Goal: Task Accomplishment & Management: Complete application form

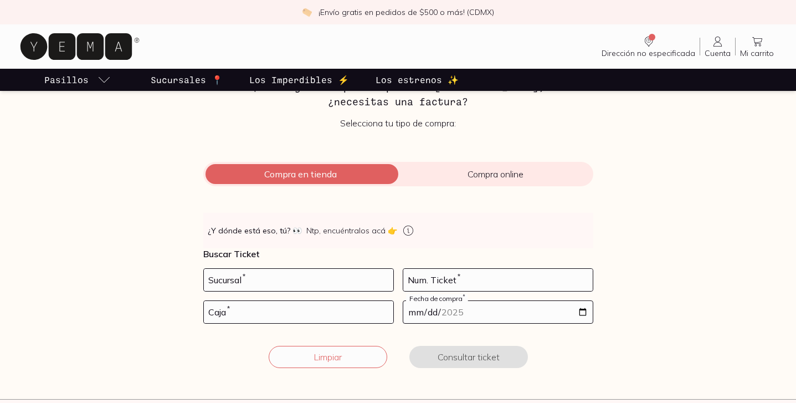
scroll to position [104, 0]
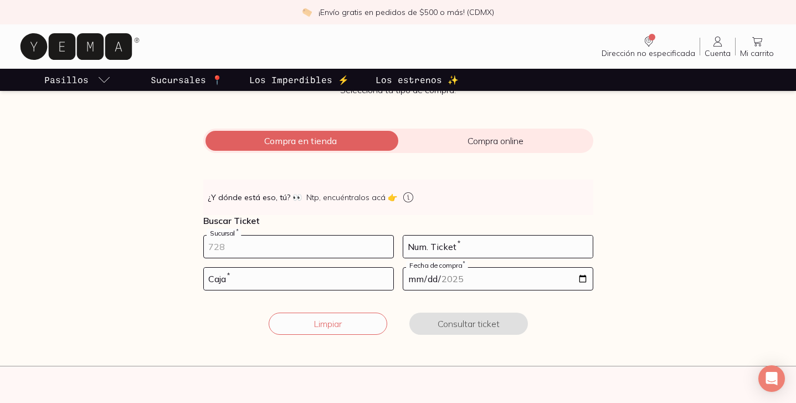
click at [382, 248] on input "number" at bounding box center [298, 246] width 189 height 22
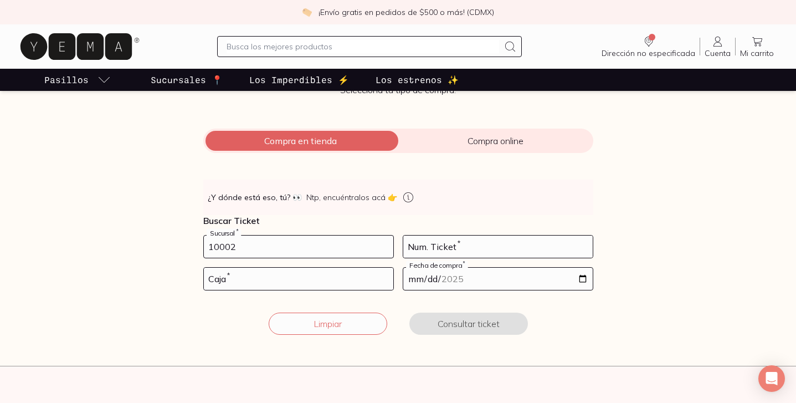
type input "10002"
click at [458, 240] on input "number" at bounding box center [497, 246] width 189 height 22
type input "148"
click at [310, 283] on input "number" at bounding box center [298, 279] width 189 height 22
type input "02"
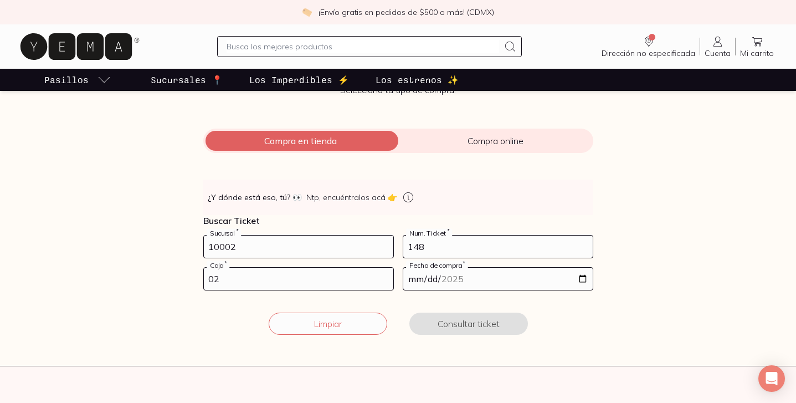
click at [478, 279] on input "date" at bounding box center [497, 279] width 189 height 22
click at [409, 313] on button "Consultar ticket" at bounding box center [468, 324] width 119 height 22
type input "[DATE]"
click at [478, 279] on input "[DATE]" at bounding box center [497, 279] width 189 height 22
click at [459, 277] on input "[DATE]" at bounding box center [497, 279] width 189 height 22
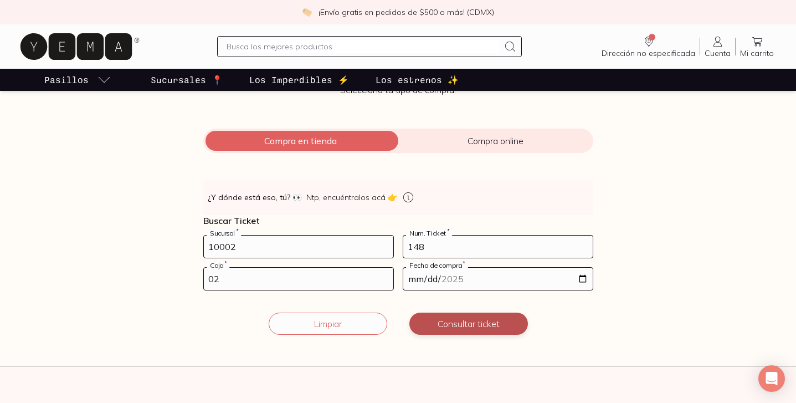
click at [492, 323] on button "Consultar ticket" at bounding box center [468, 324] width 119 height 22
type input "[DATE]"
click at [487, 319] on button "Consultar ticket" at bounding box center [468, 324] width 119 height 22
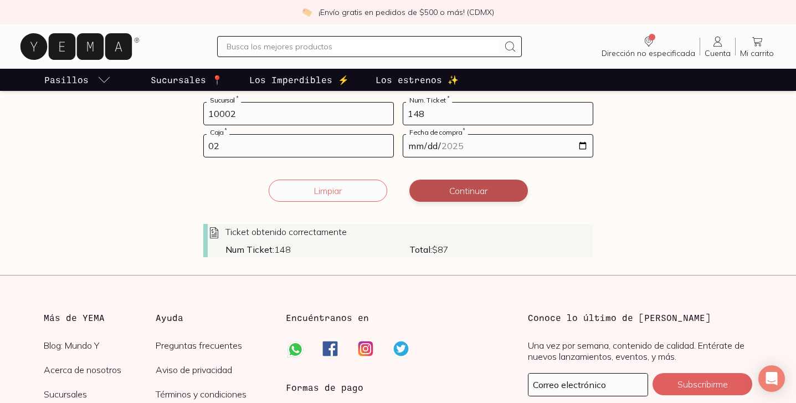
scroll to position [243, 0]
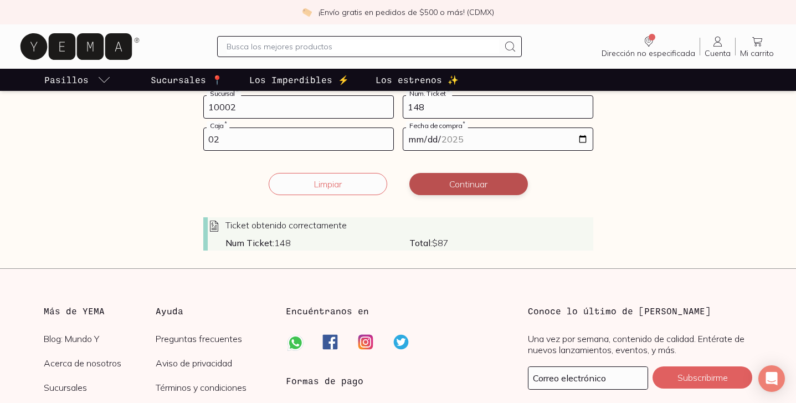
click at [485, 187] on button "Continuar" at bounding box center [468, 184] width 119 height 22
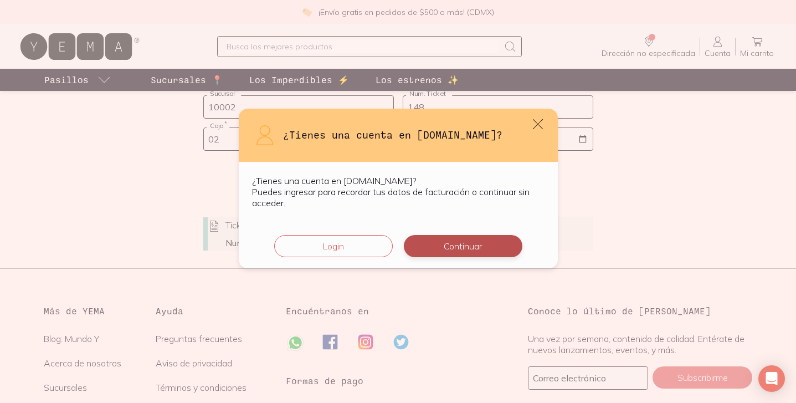
click at [489, 243] on button "Continuar" at bounding box center [463, 246] width 119 height 22
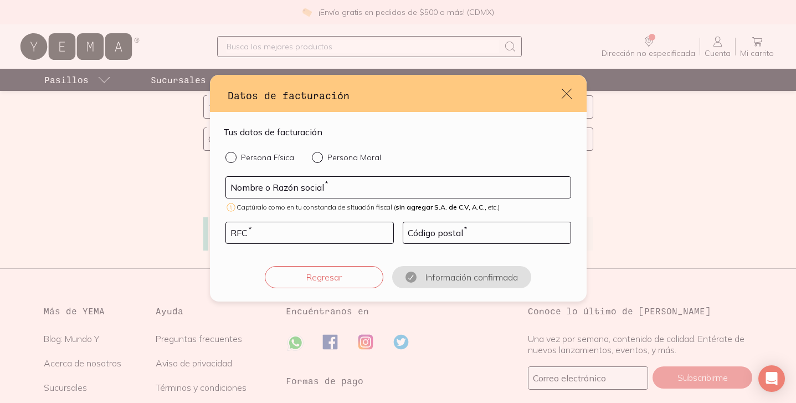
click at [232, 158] on input "Persona Física" at bounding box center [230, 156] width 9 height 9
radio input "true"
click at [335, 183] on input "default" at bounding box center [398, 187] width 345 height 21
type input "[PERSON_NAME]"
type input "07890"
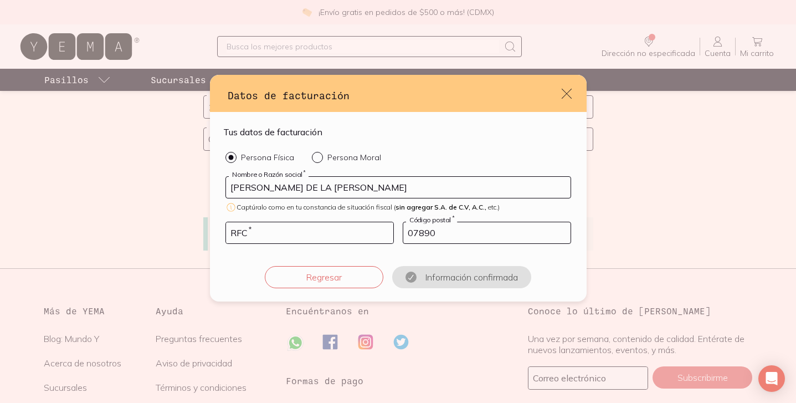
type input "[PERSON_NAME] DE LA [PERSON_NAME]"
click at [270, 231] on input "default" at bounding box center [309, 232] width 167 height 21
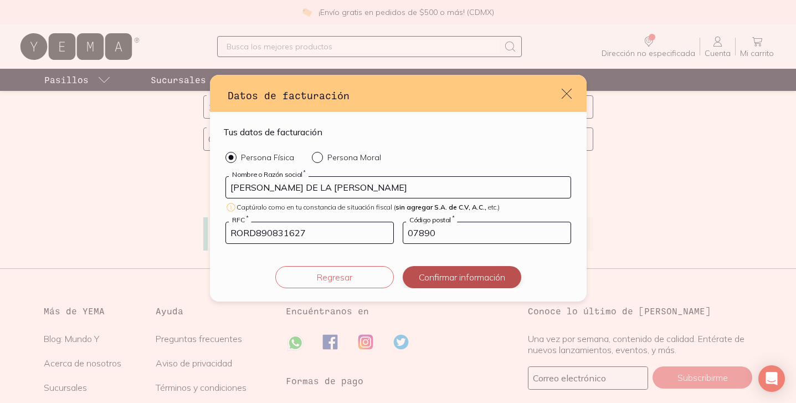
type input "RORD890831627"
click at [491, 276] on button "Confirmar información" at bounding box center [462, 277] width 119 height 22
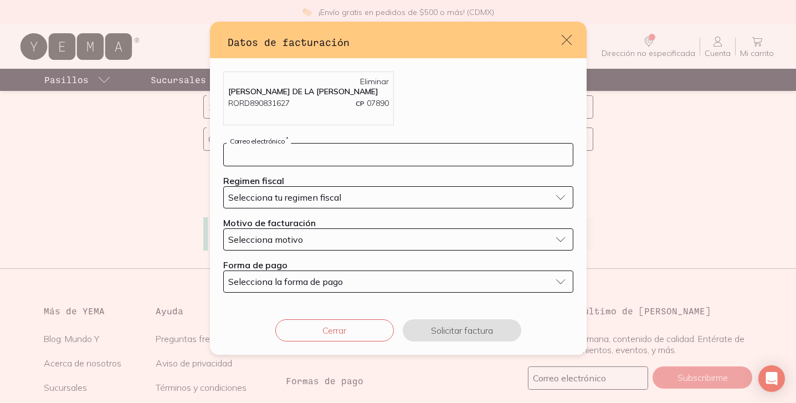
click at [496, 153] on input "default" at bounding box center [398, 155] width 349 height 22
type input "[EMAIL_ADDRESS][DOMAIN_NAME]"
click at [557, 202] on button "Selecciona tu regimen fiscal" at bounding box center [398, 197] width 350 height 22
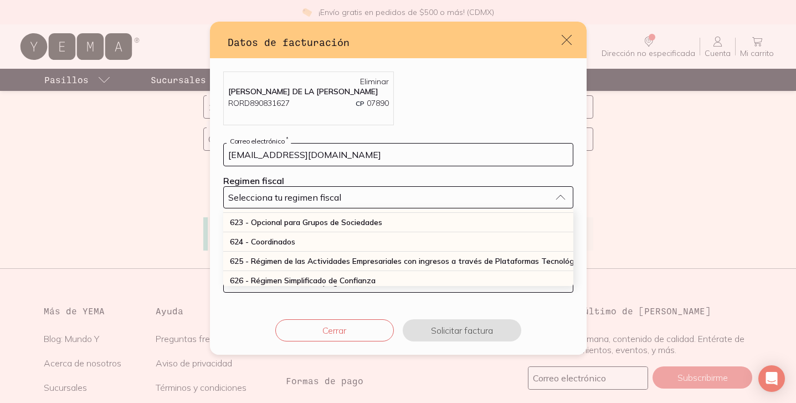
scroll to position [290, 0]
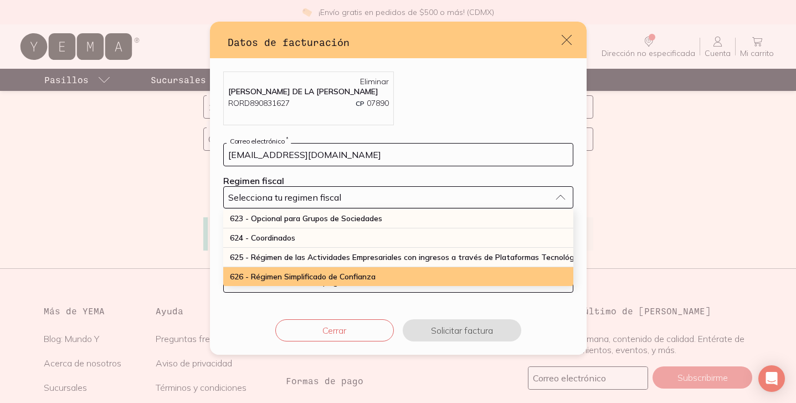
click at [464, 275] on div "626 - Régimen Simplificado de Confianza" at bounding box center [398, 276] width 350 height 19
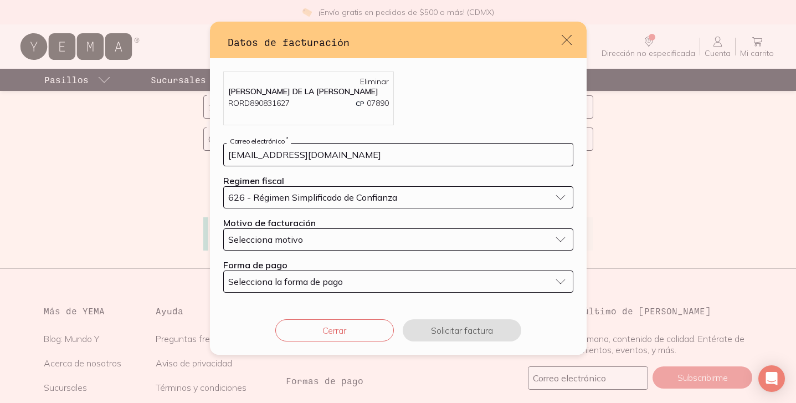
click at [559, 236] on button "Selecciona motivo" at bounding box center [398, 239] width 350 height 22
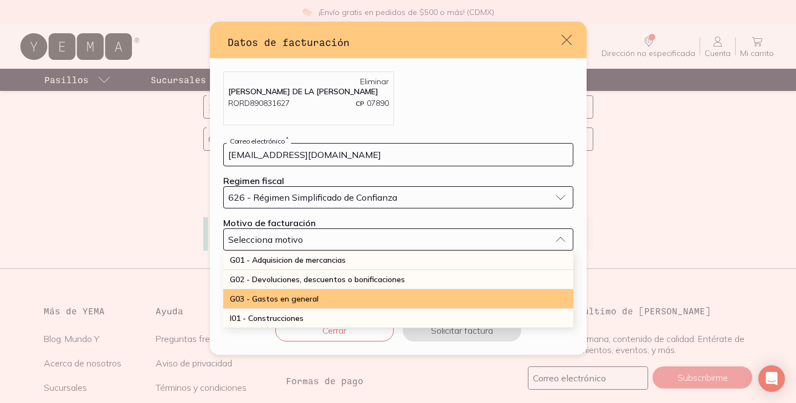
click at [483, 295] on div "G03 - Gastos en general" at bounding box center [398, 298] width 350 height 19
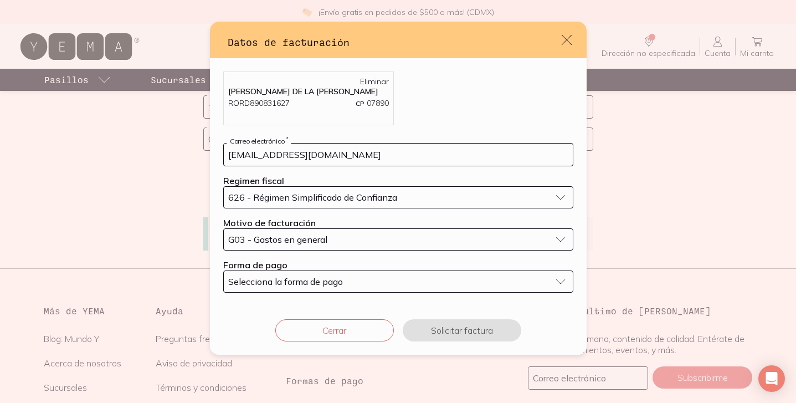
click at [562, 281] on button "Selecciona la forma de pago" at bounding box center [398, 281] width 350 height 22
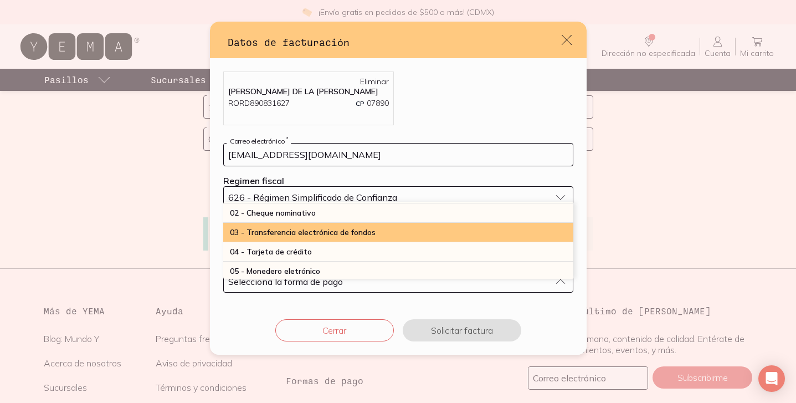
scroll to position [0, 0]
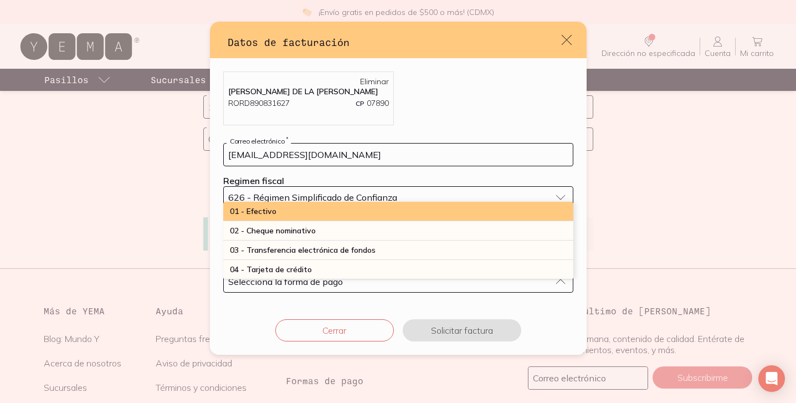
click at [462, 213] on div "01 - Efectivo" at bounding box center [398, 211] width 350 height 19
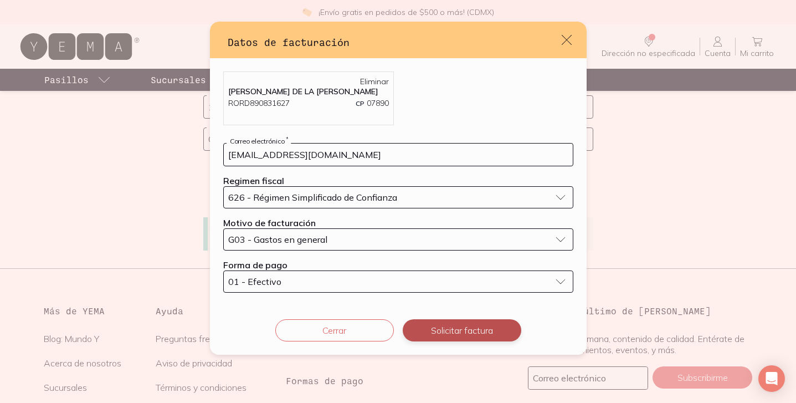
click at [459, 332] on button "Solicitar factura" at bounding box center [462, 330] width 119 height 22
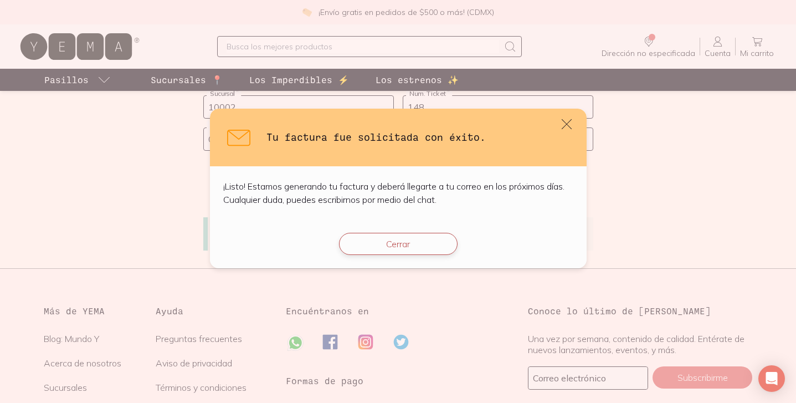
click at [429, 237] on button "Cerrar" at bounding box center [398, 244] width 119 height 22
